Goal: Complete application form

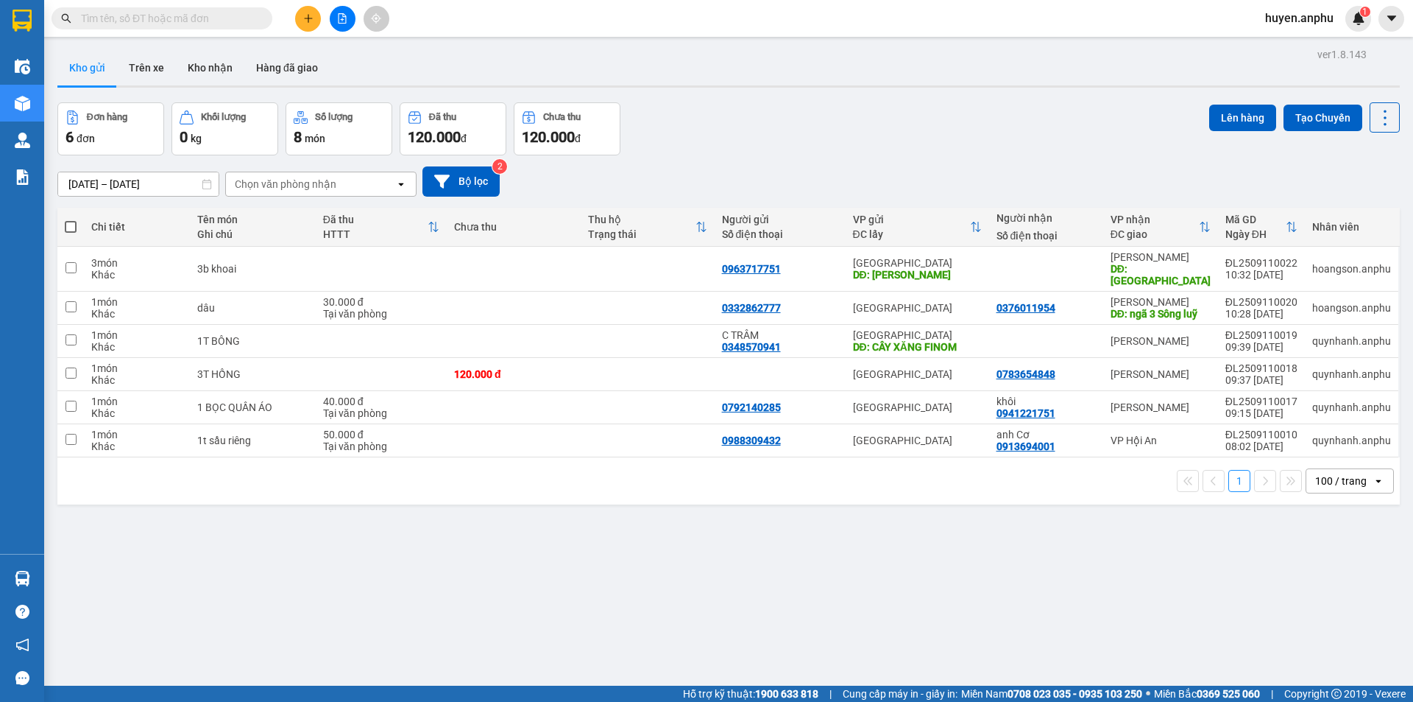
click at [195, 20] on input "text" at bounding box center [168, 18] width 174 height 16
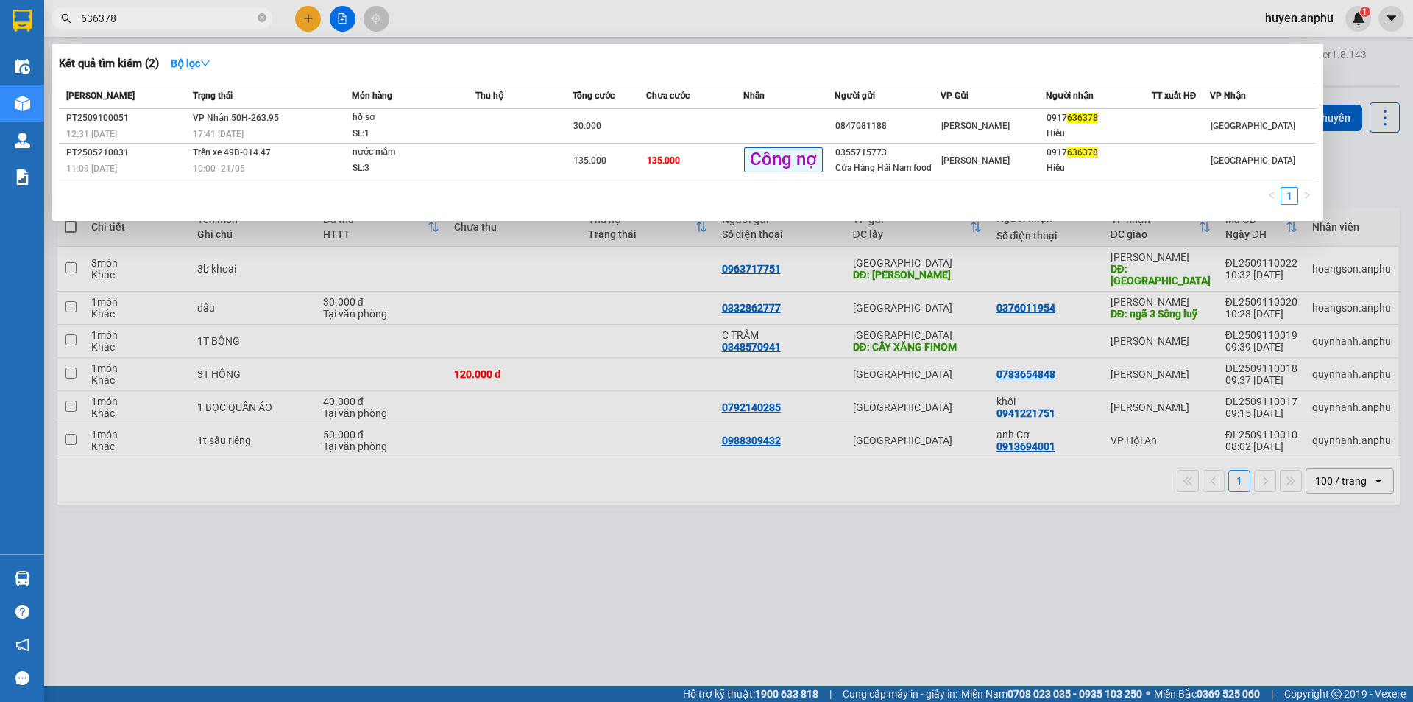
type input "636378"
click at [314, 21] on div at bounding box center [706, 351] width 1413 height 702
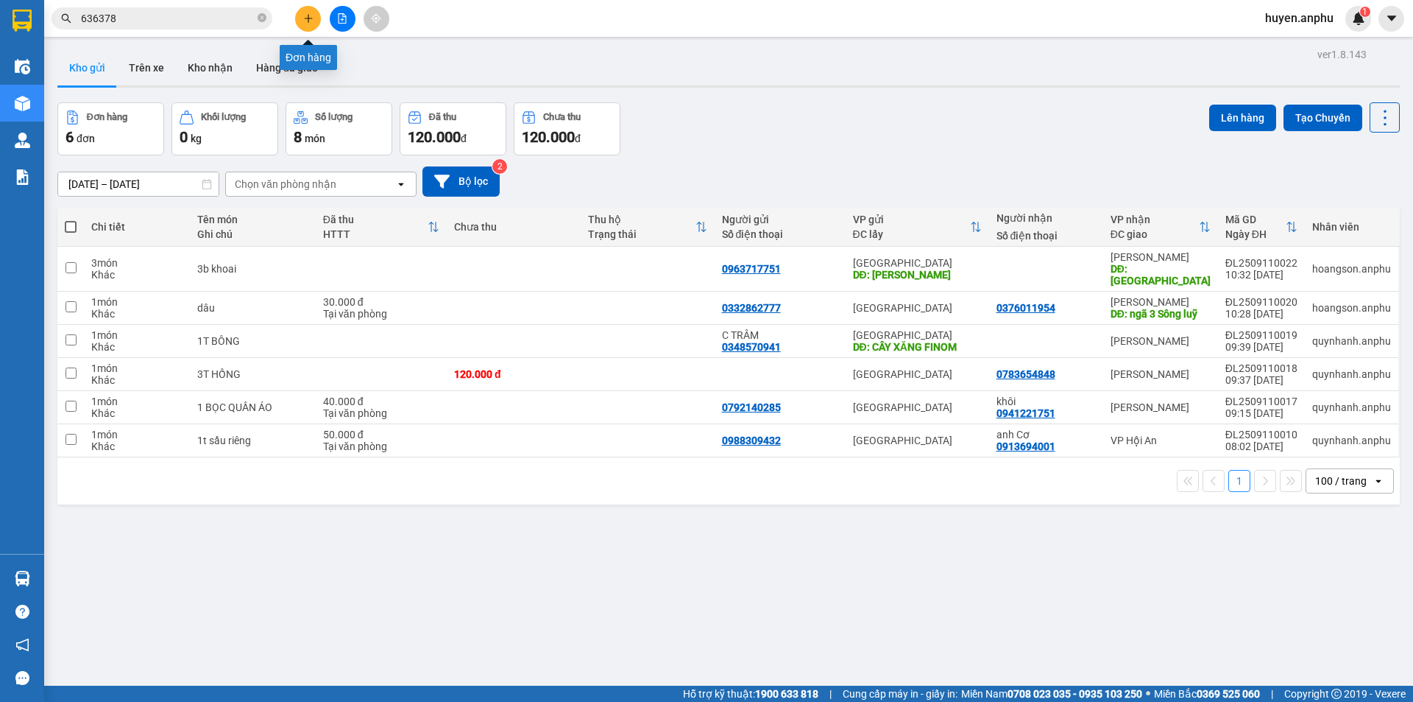
click at [303, 18] on icon "plus" at bounding box center [308, 18] width 10 height 10
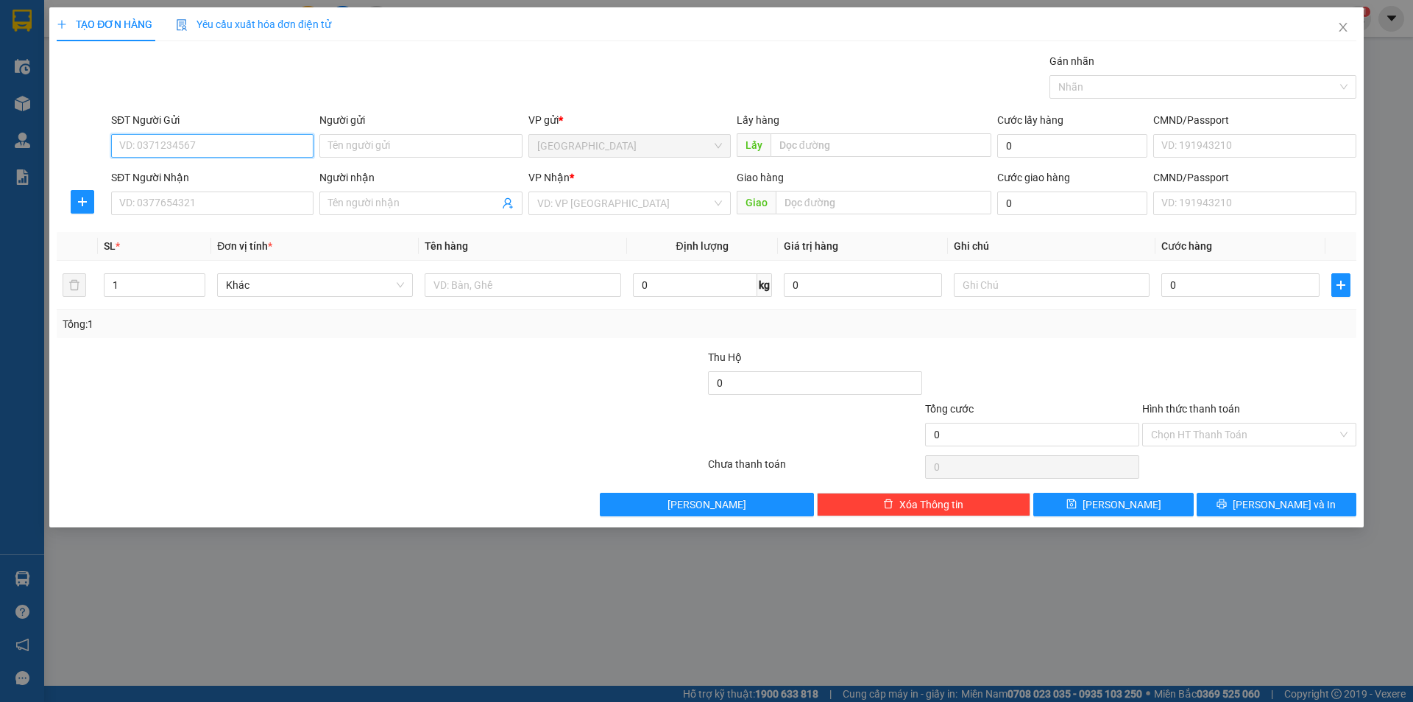
click at [191, 155] on input "SĐT Người Gửi" at bounding box center [212, 146] width 202 height 24
click at [194, 178] on div "0332607732" at bounding box center [212, 175] width 185 height 16
type input "0332607732"
type input "cf Trang"
type input "0332607732"
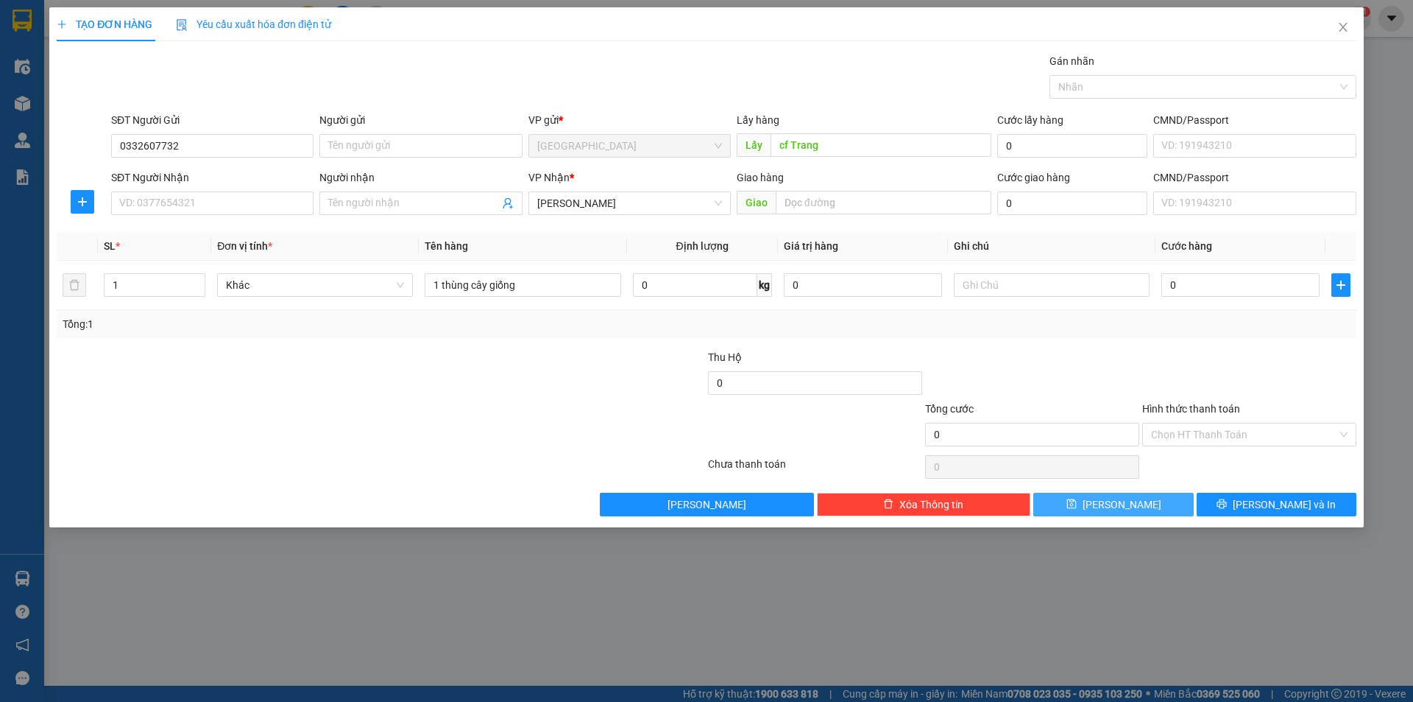
click at [1085, 501] on button "Lưu" at bounding box center [1114, 504] width 160 height 24
click at [1349, 22] on span "Close" at bounding box center [1343, 27] width 41 height 41
